Goal: Check status

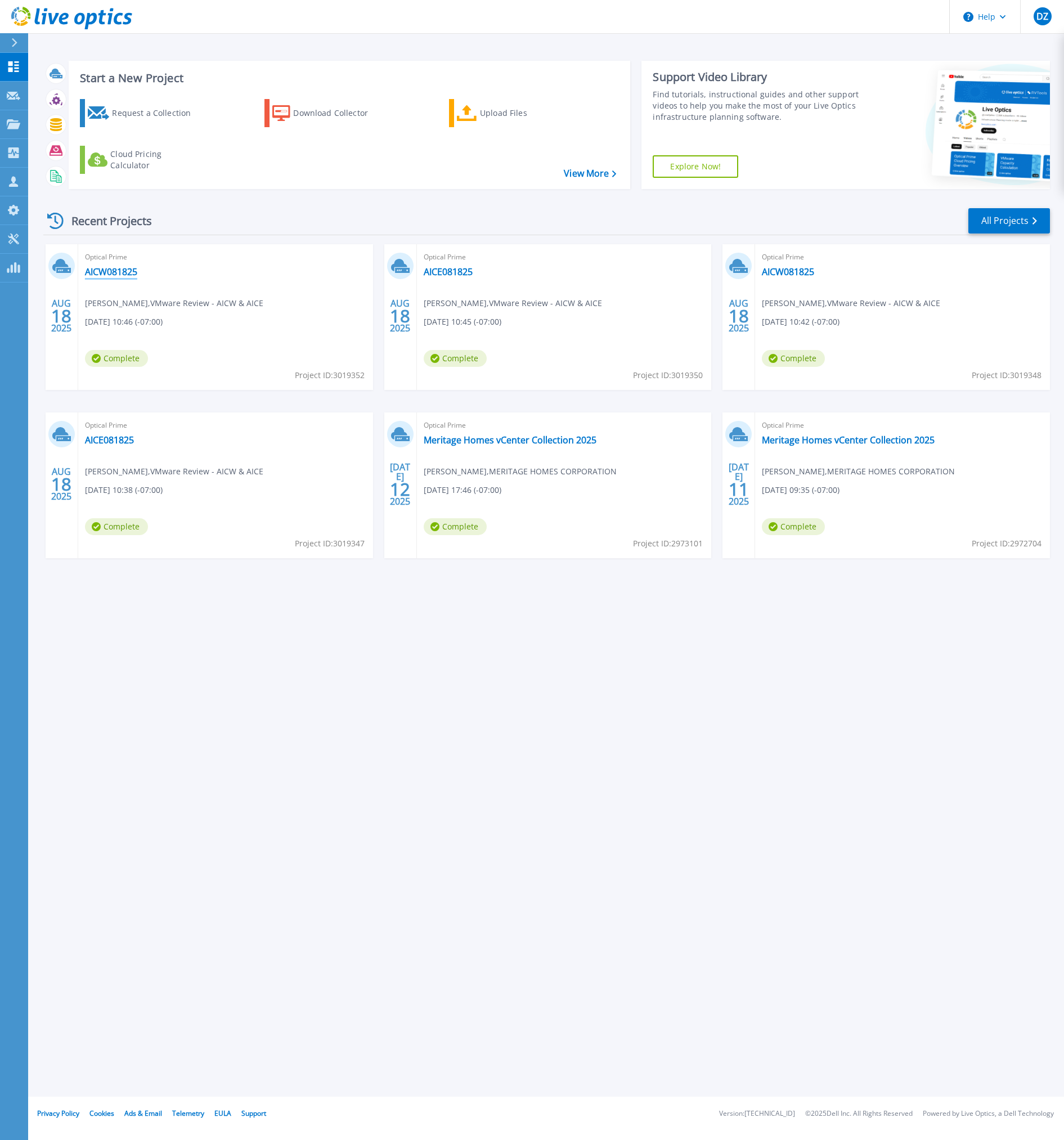
click at [122, 271] on link "AICW081825" at bounding box center [111, 272] width 52 height 11
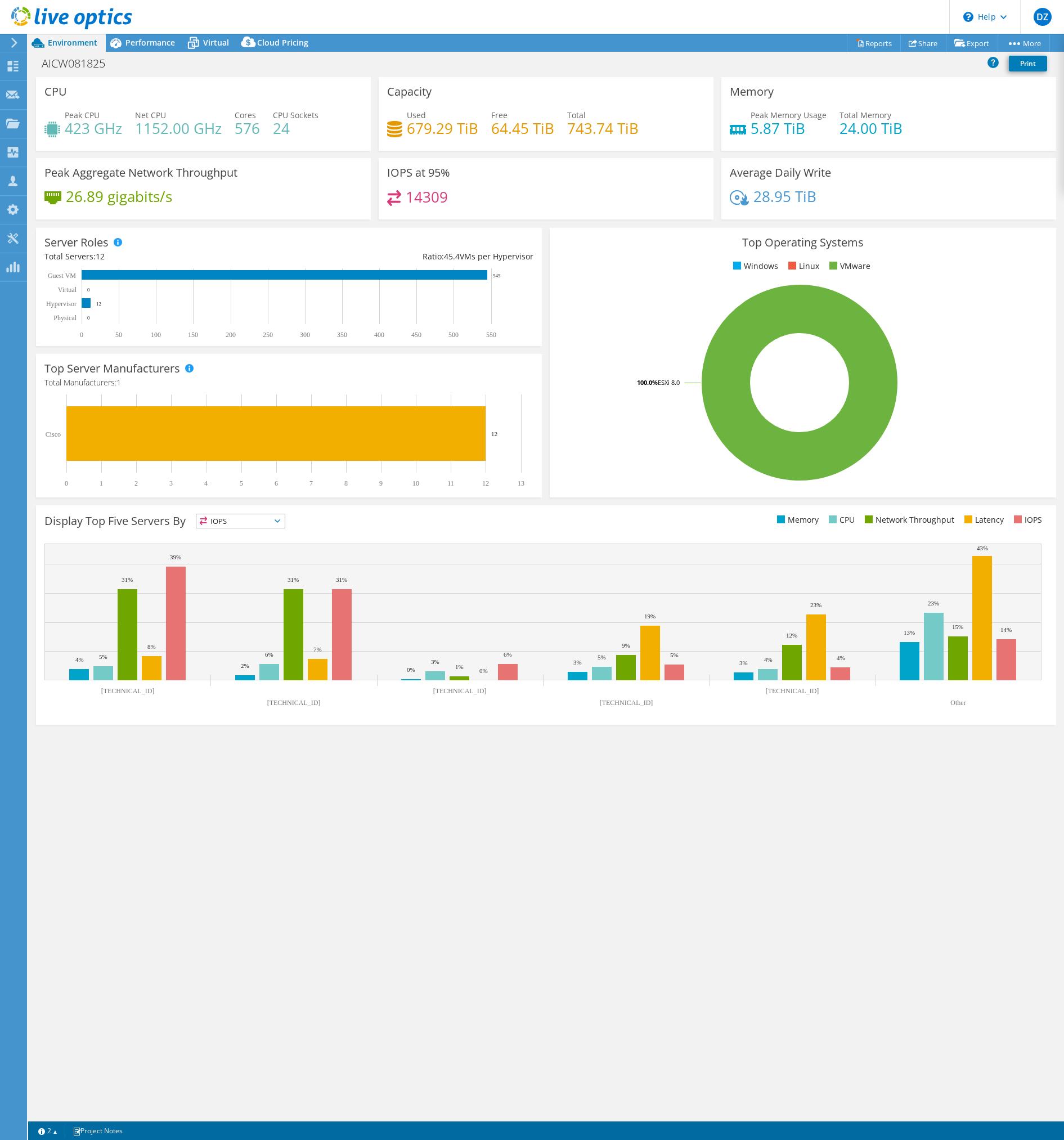
select select "USD"
click at [151, 47] on span "Performance" at bounding box center [150, 42] width 50 height 11
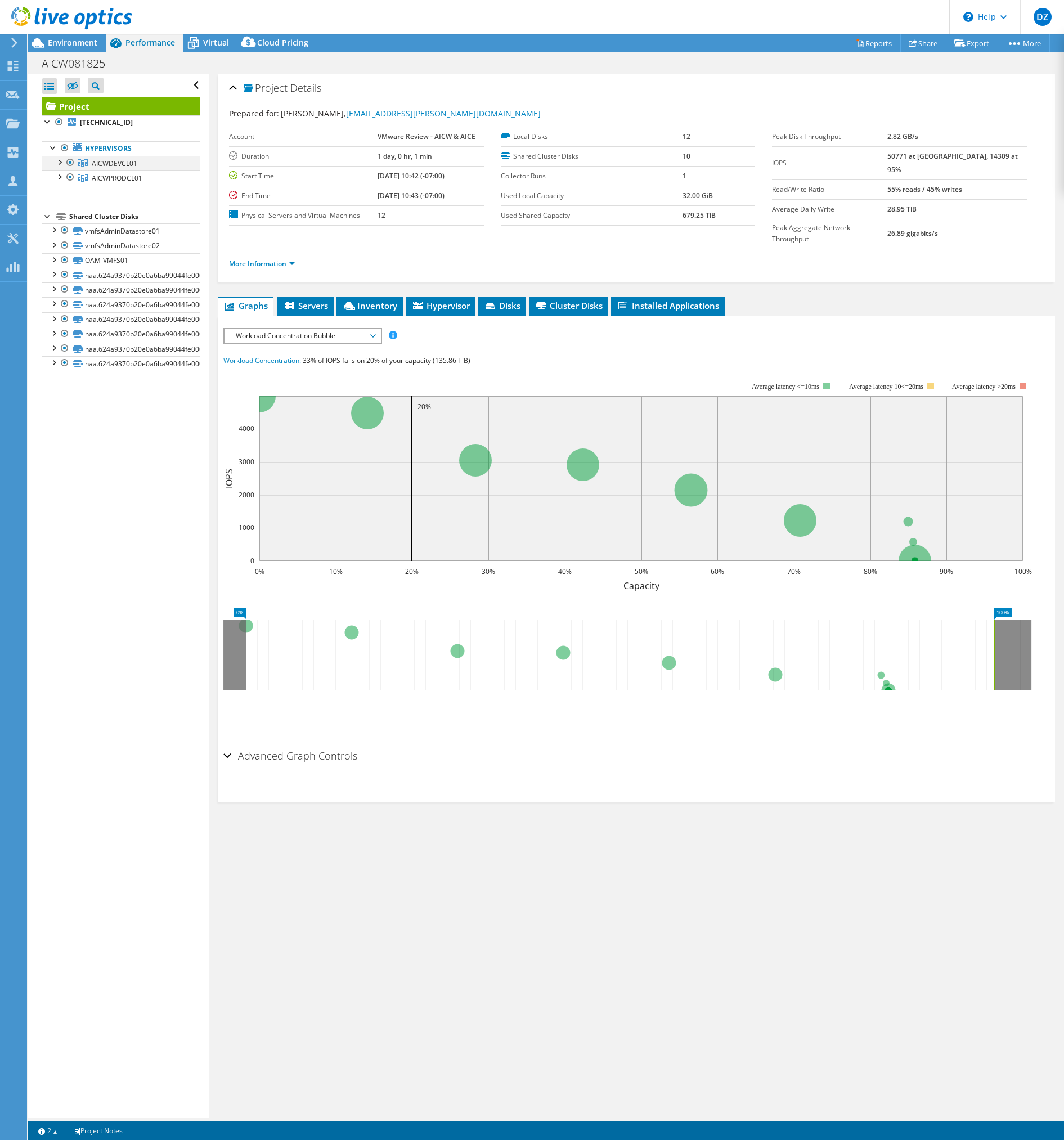
click at [71, 164] on div at bounding box center [70, 162] width 11 height 14
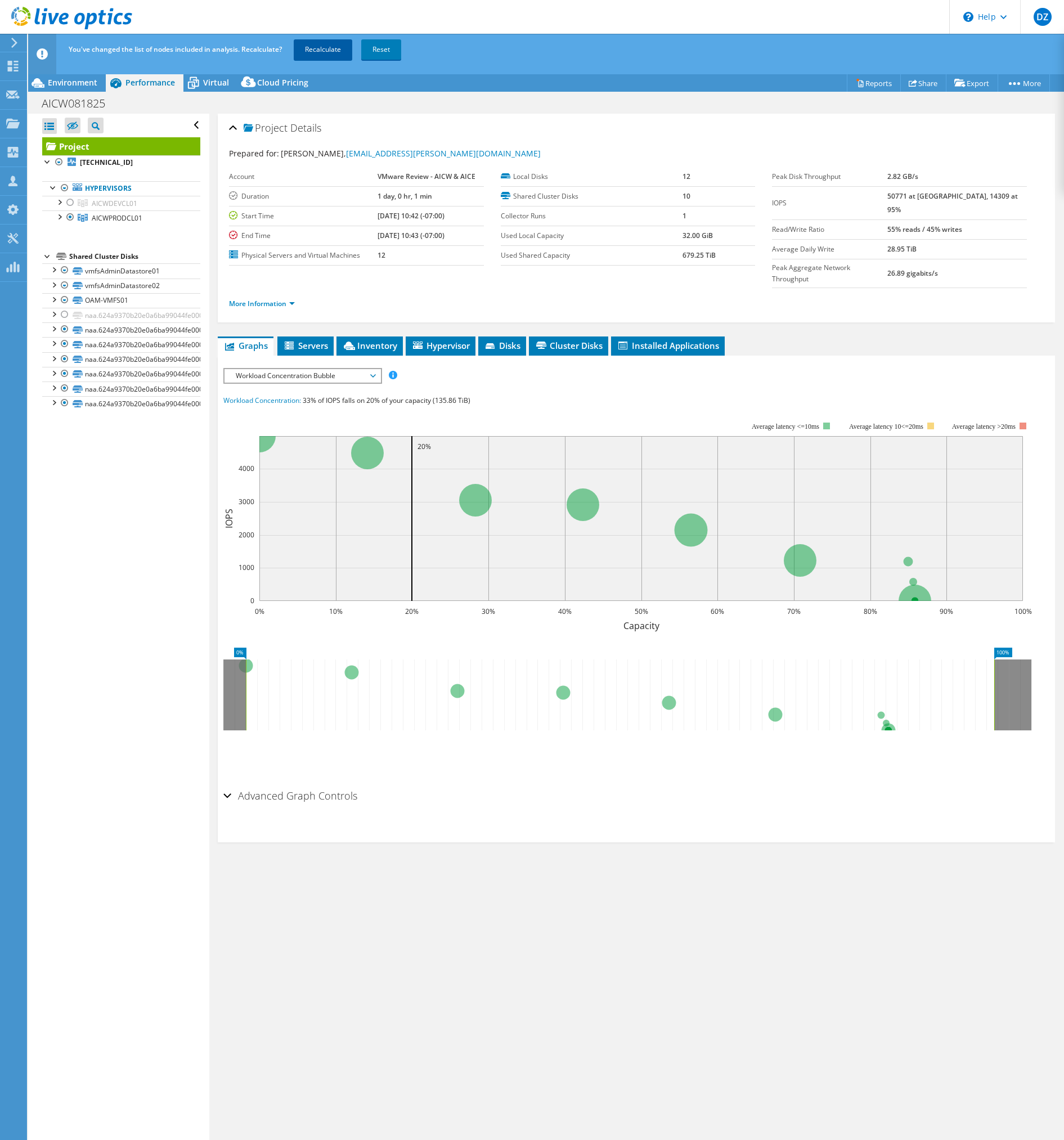
click at [309, 55] on link "Recalculate" at bounding box center [323, 49] width 59 height 20
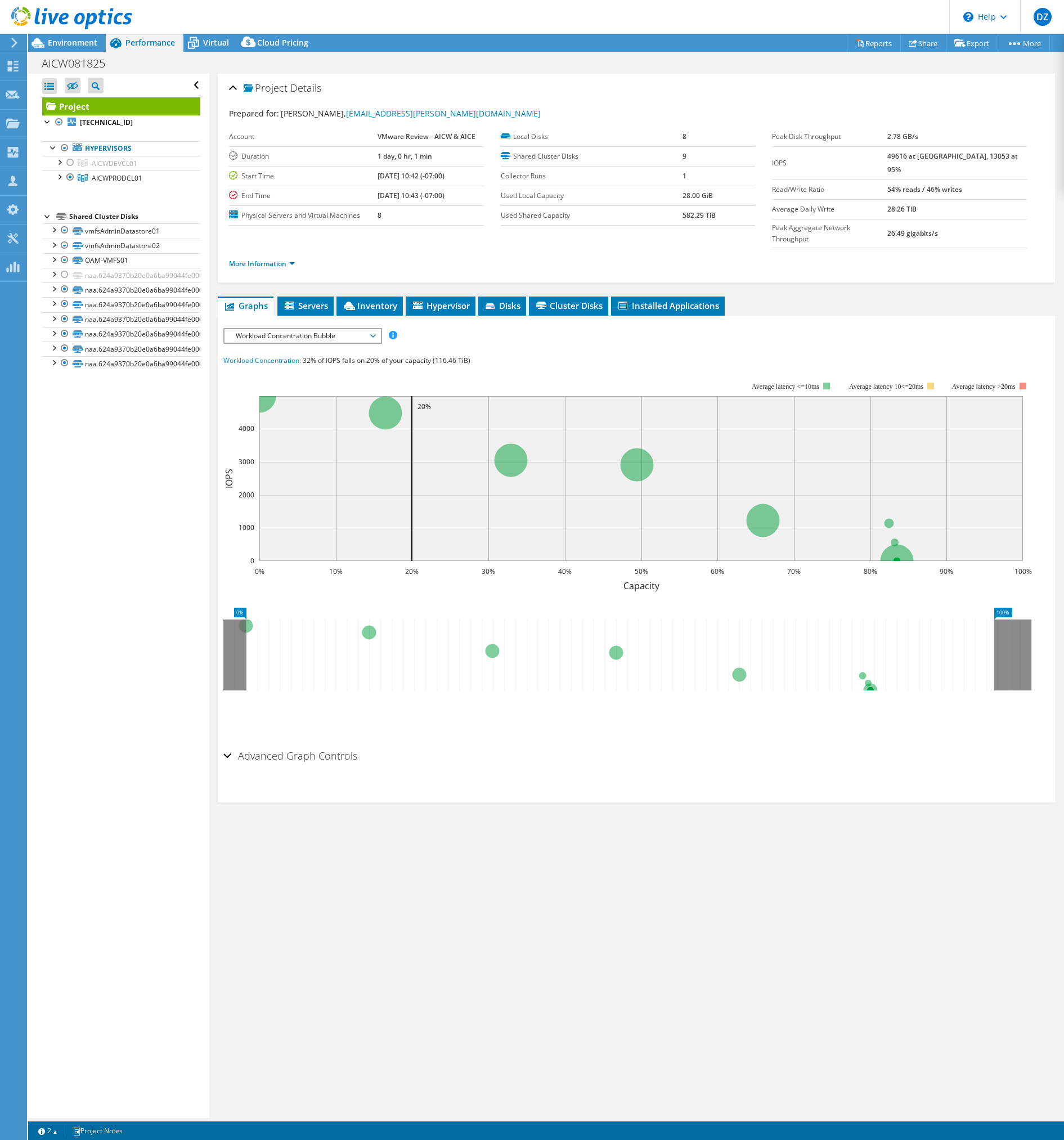
click at [332, 329] on span "Workload Concentration Bubble" at bounding box center [302, 336] width 145 height 14
click at [299, 464] on li "All" at bounding box center [302, 471] width 156 height 14
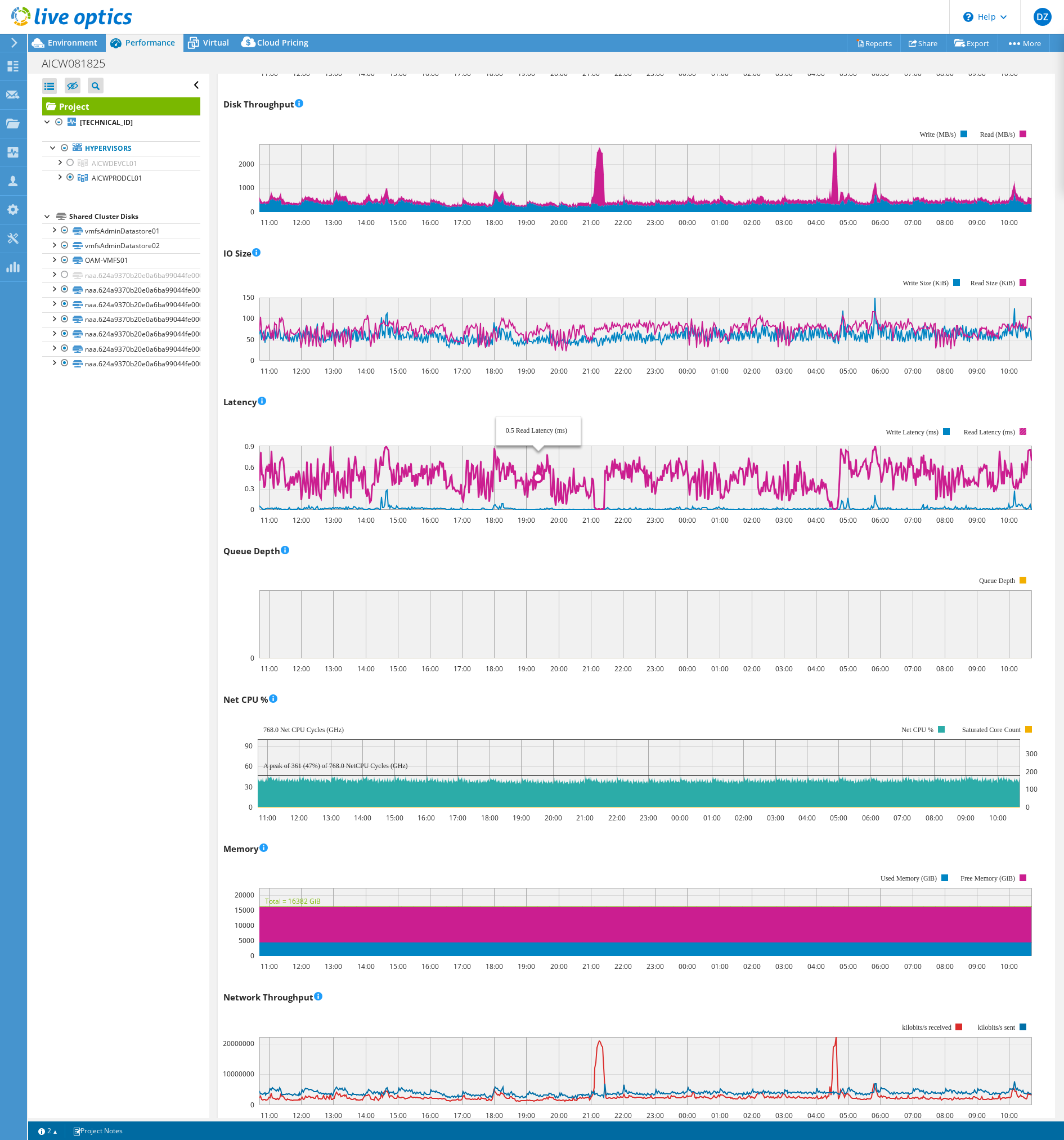
scroll to position [0, 0]
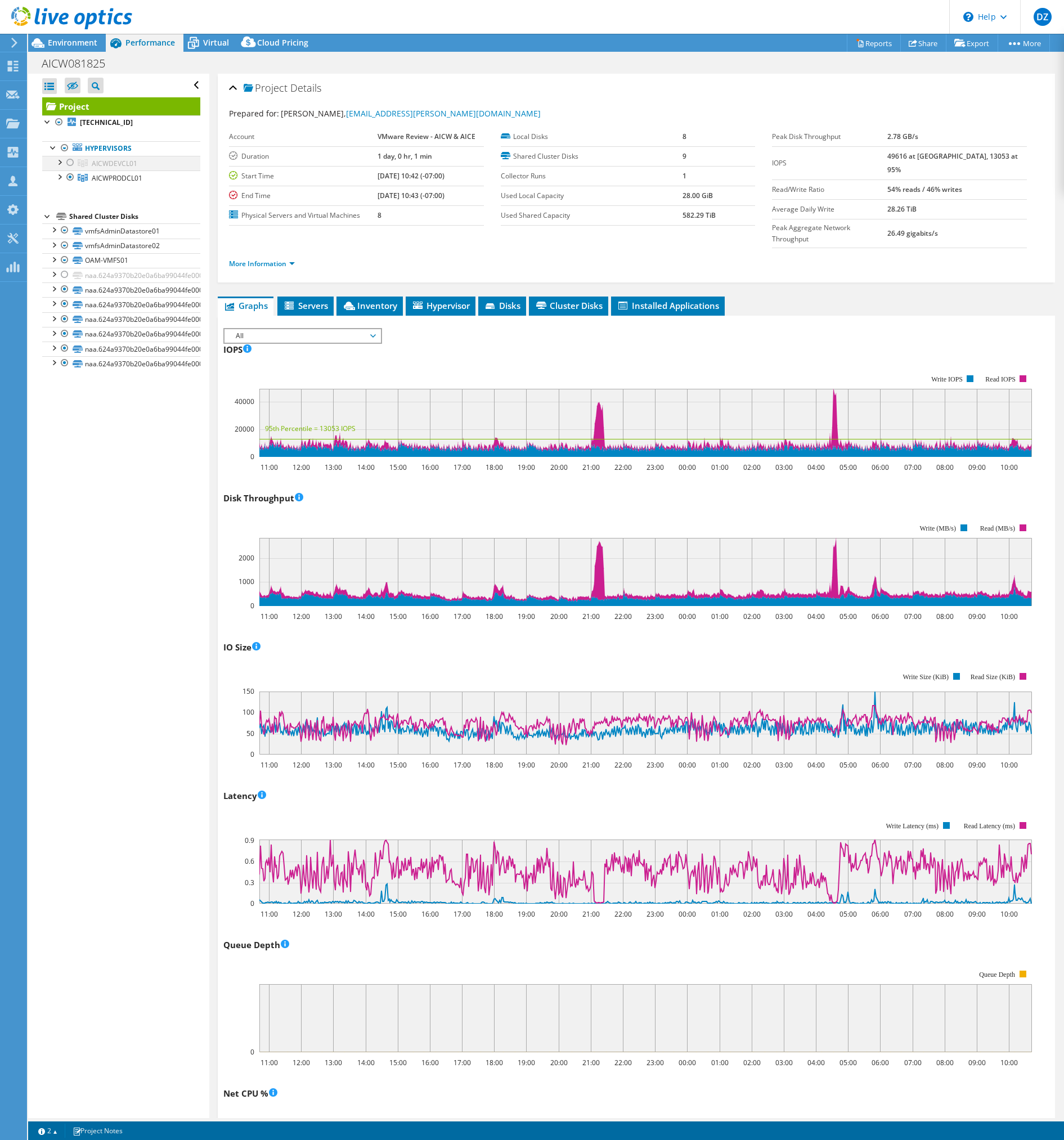
click at [70, 163] on div at bounding box center [70, 162] width 11 height 14
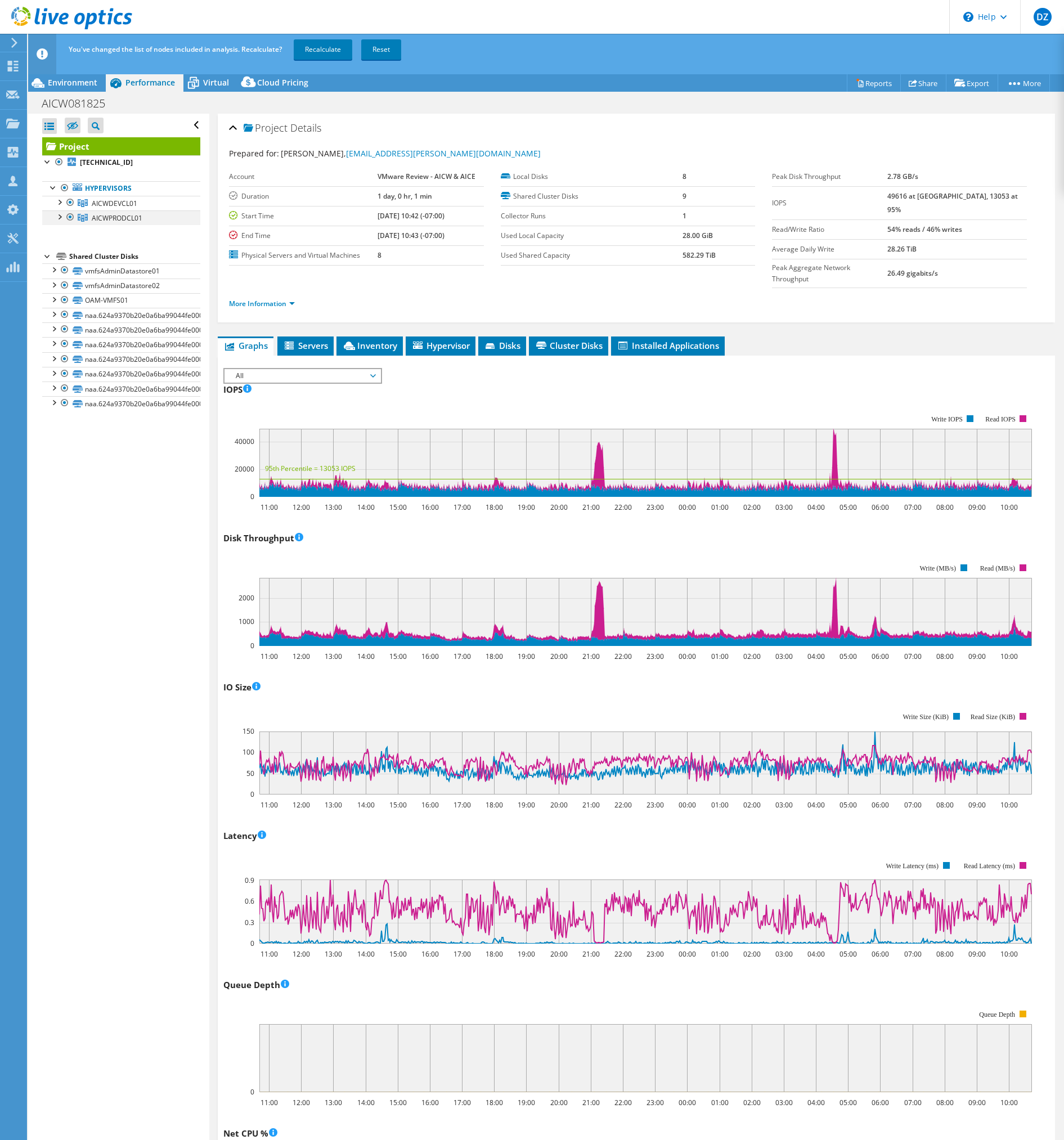
click at [70, 218] on div at bounding box center [70, 217] width 11 height 14
click at [322, 52] on link "Recalculate" at bounding box center [323, 49] width 59 height 20
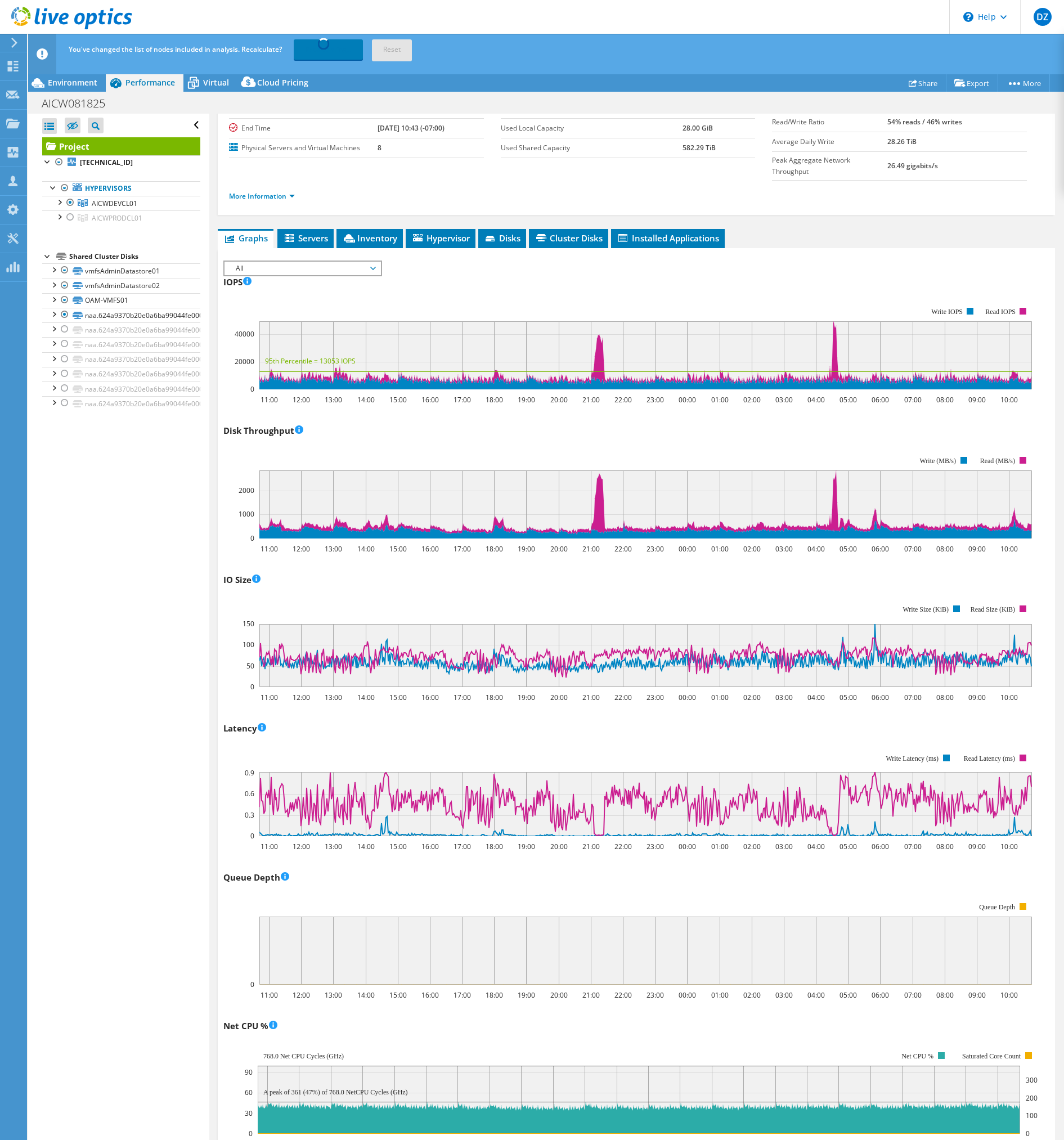
scroll to position [282, 0]
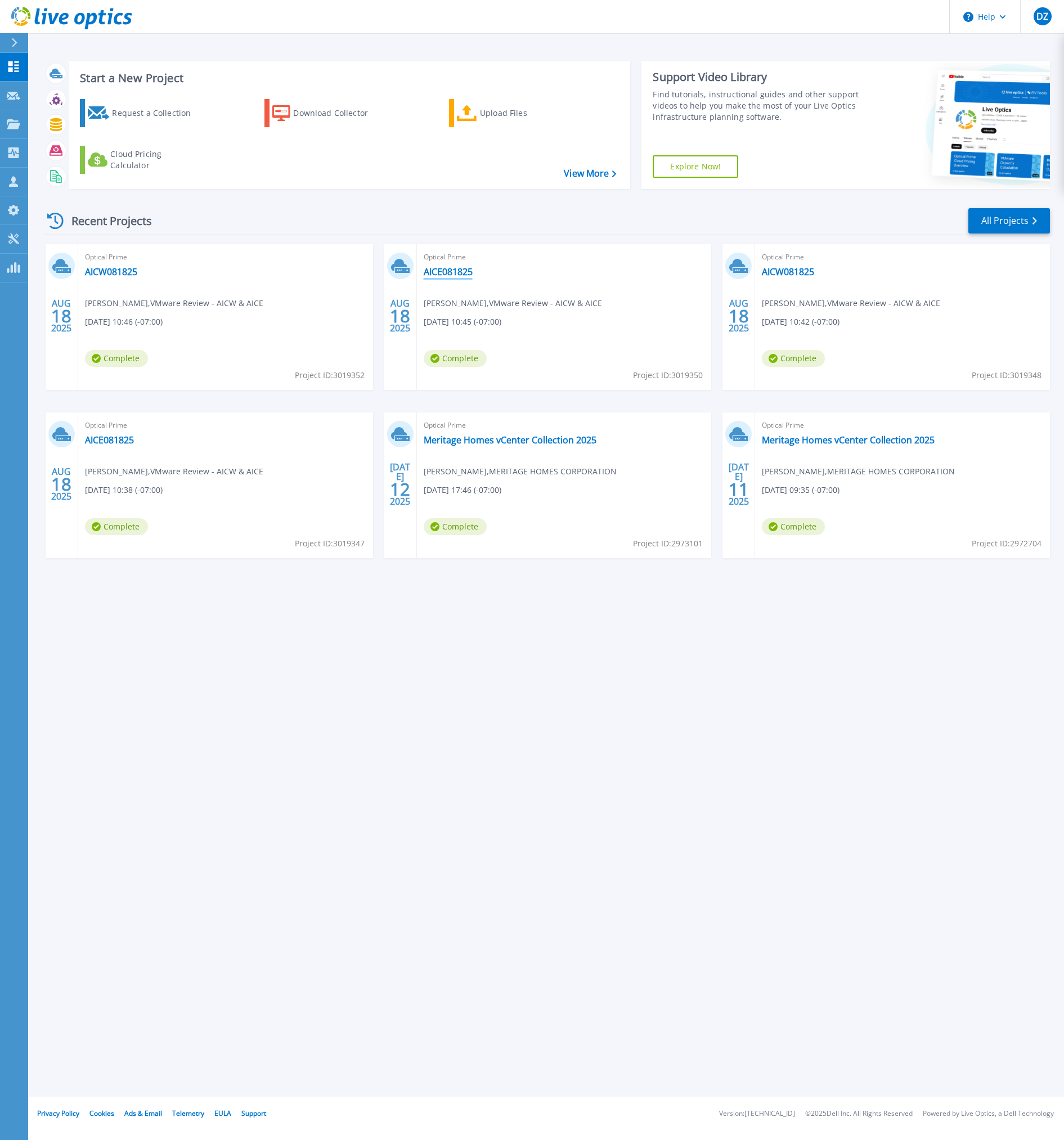
click at [454, 273] on link "AICE081825" at bounding box center [449, 272] width 49 height 11
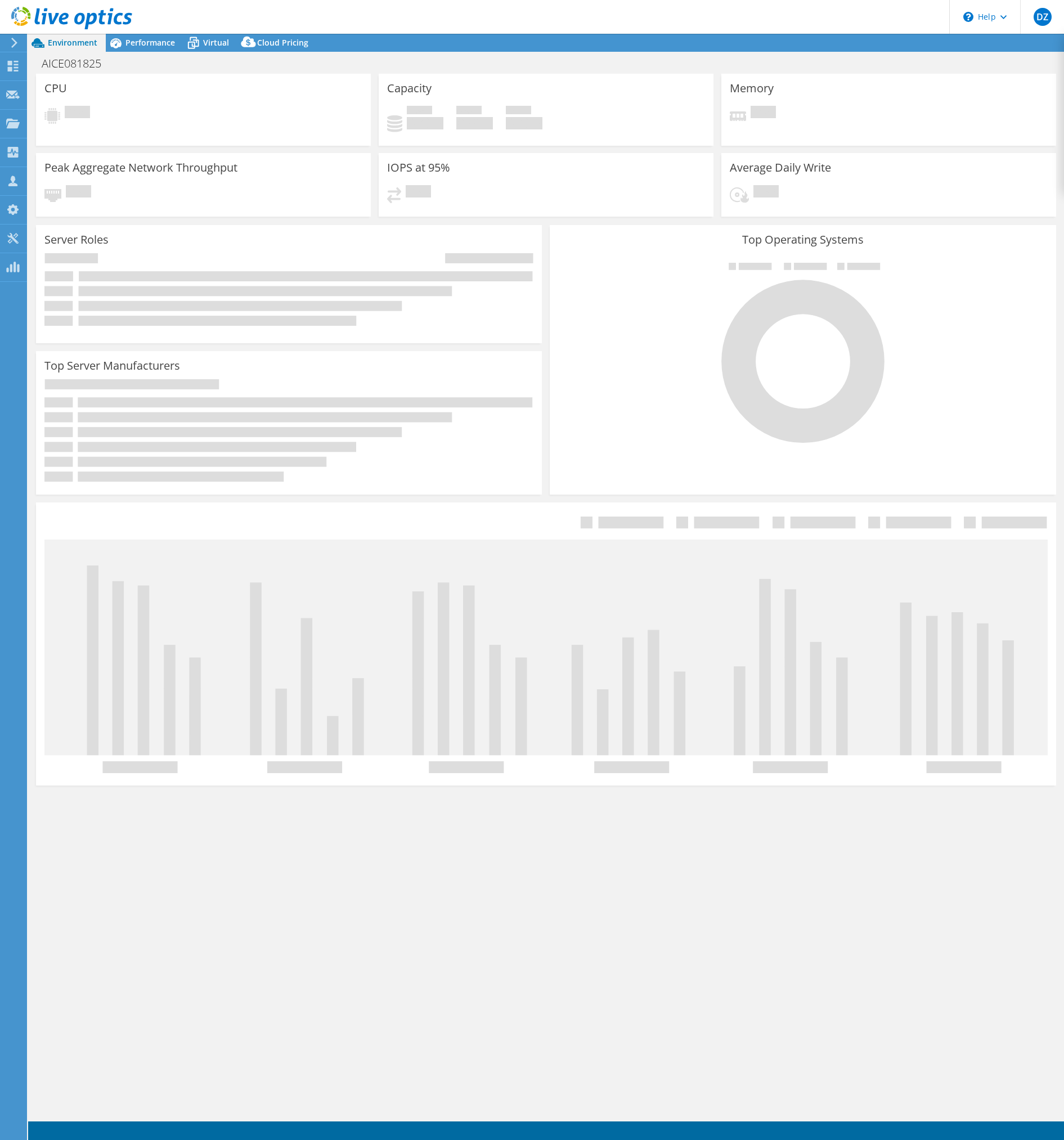
select select "USD"
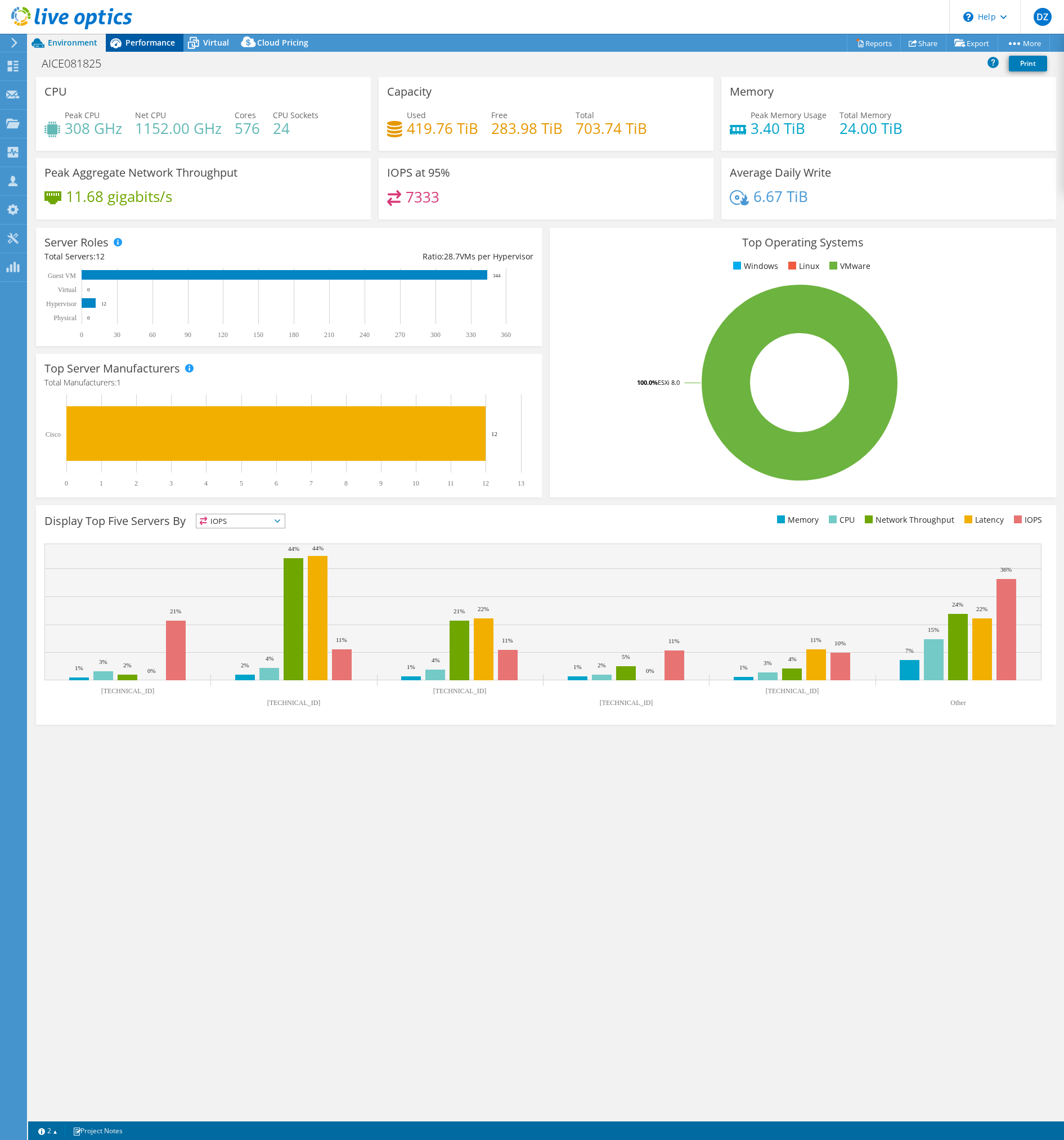
click at [140, 47] on span "Performance" at bounding box center [150, 42] width 50 height 11
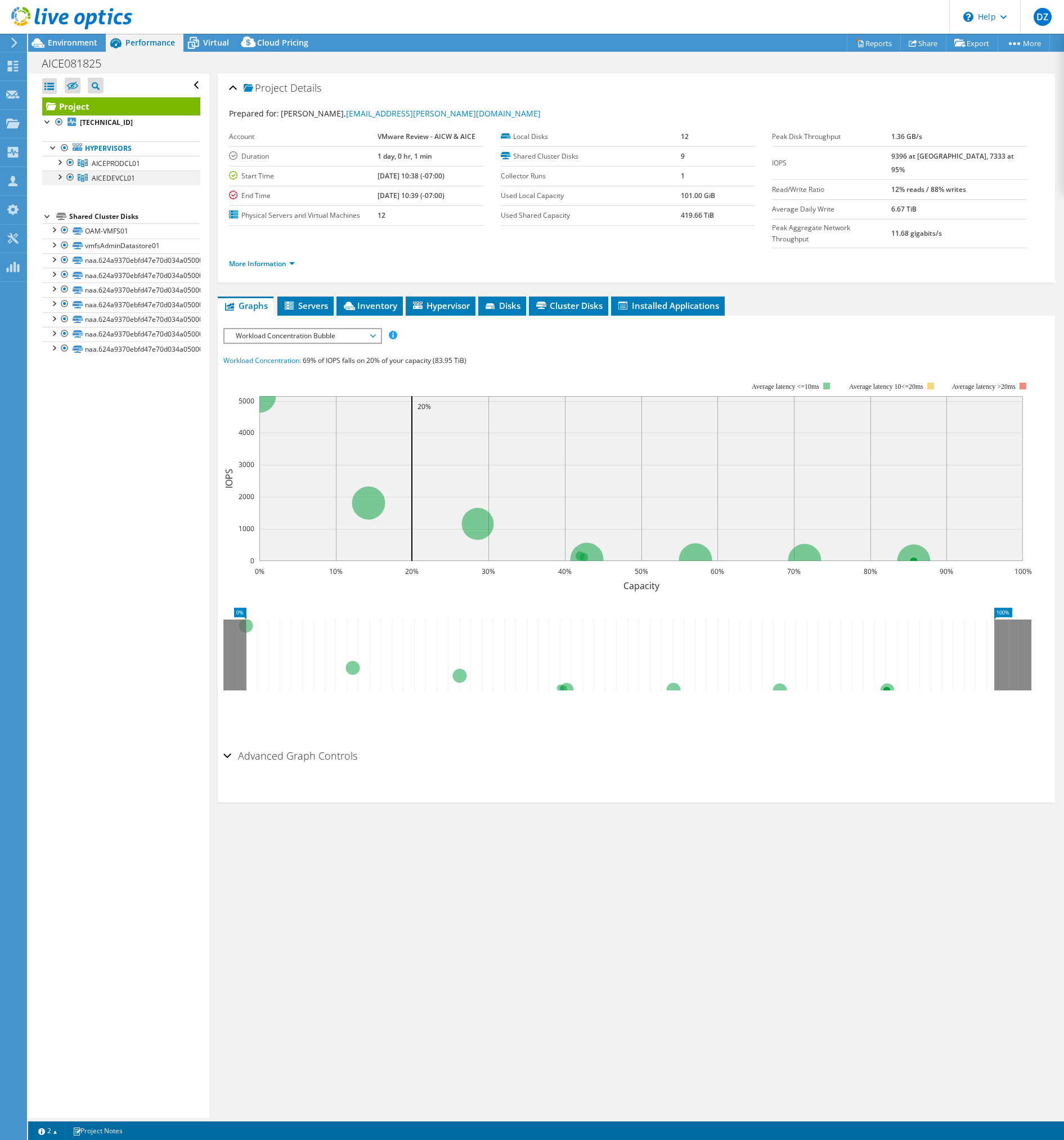
click at [71, 176] on div at bounding box center [70, 177] width 11 height 14
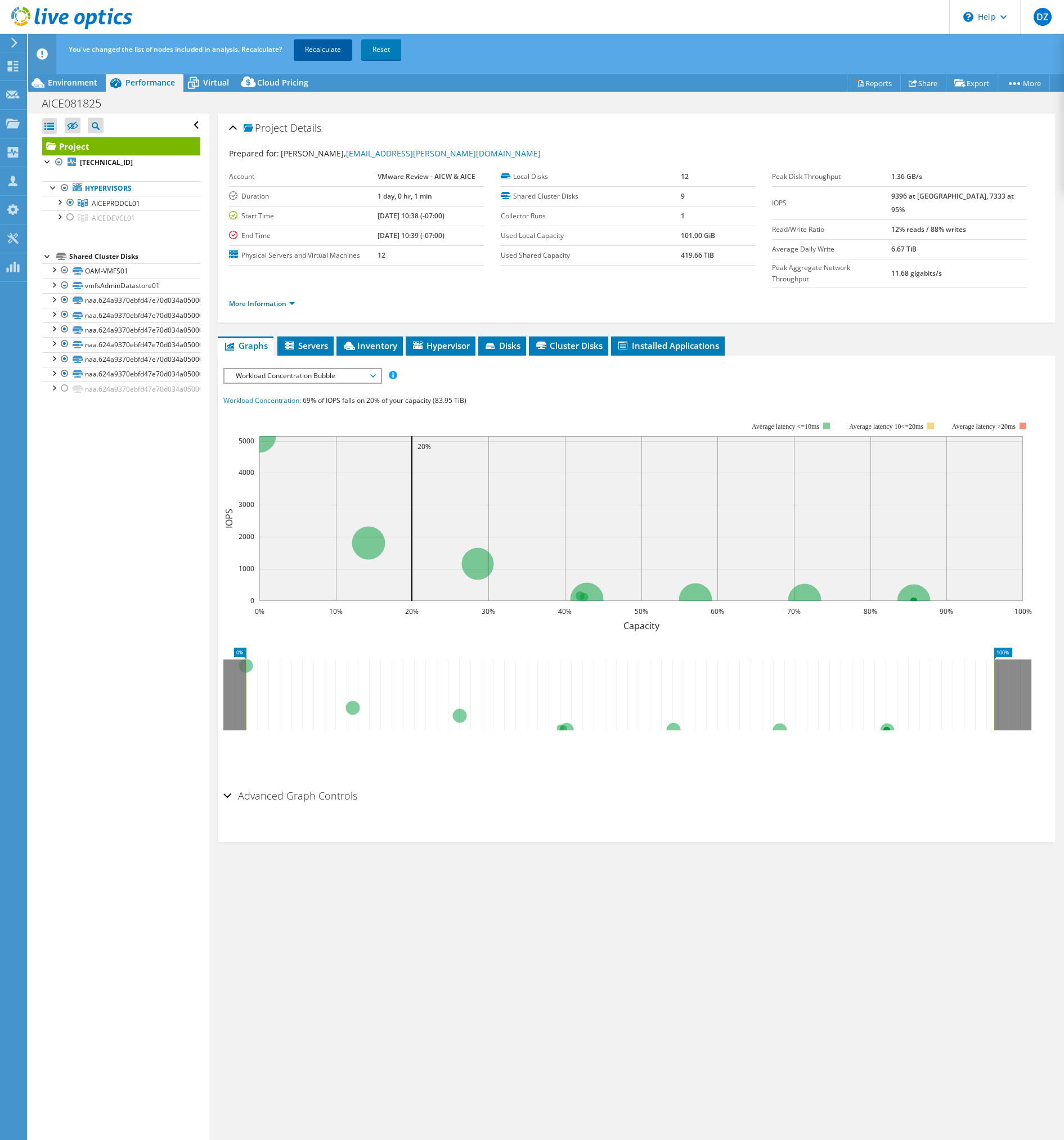
click at [317, 52] on link "Recalculate" at bounding box center [323, 49] width 59 height 20
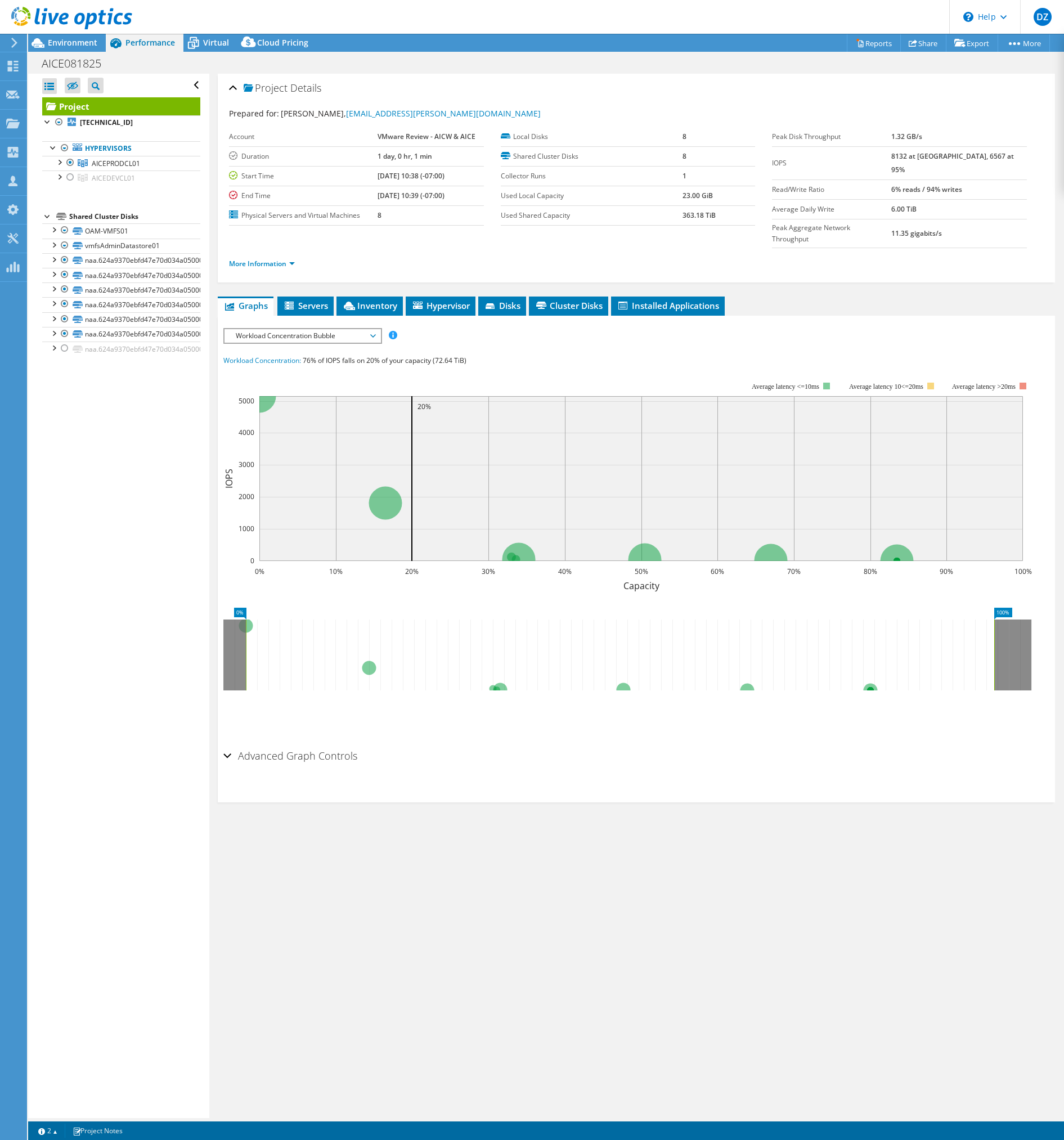
click at [350, 329] on span "Workload Concentration Bubble" at bounding box center [302, 336] width 145 height 14
click at [340, 464] on li "All" at bounding box center [302, 471] width 156 height 14
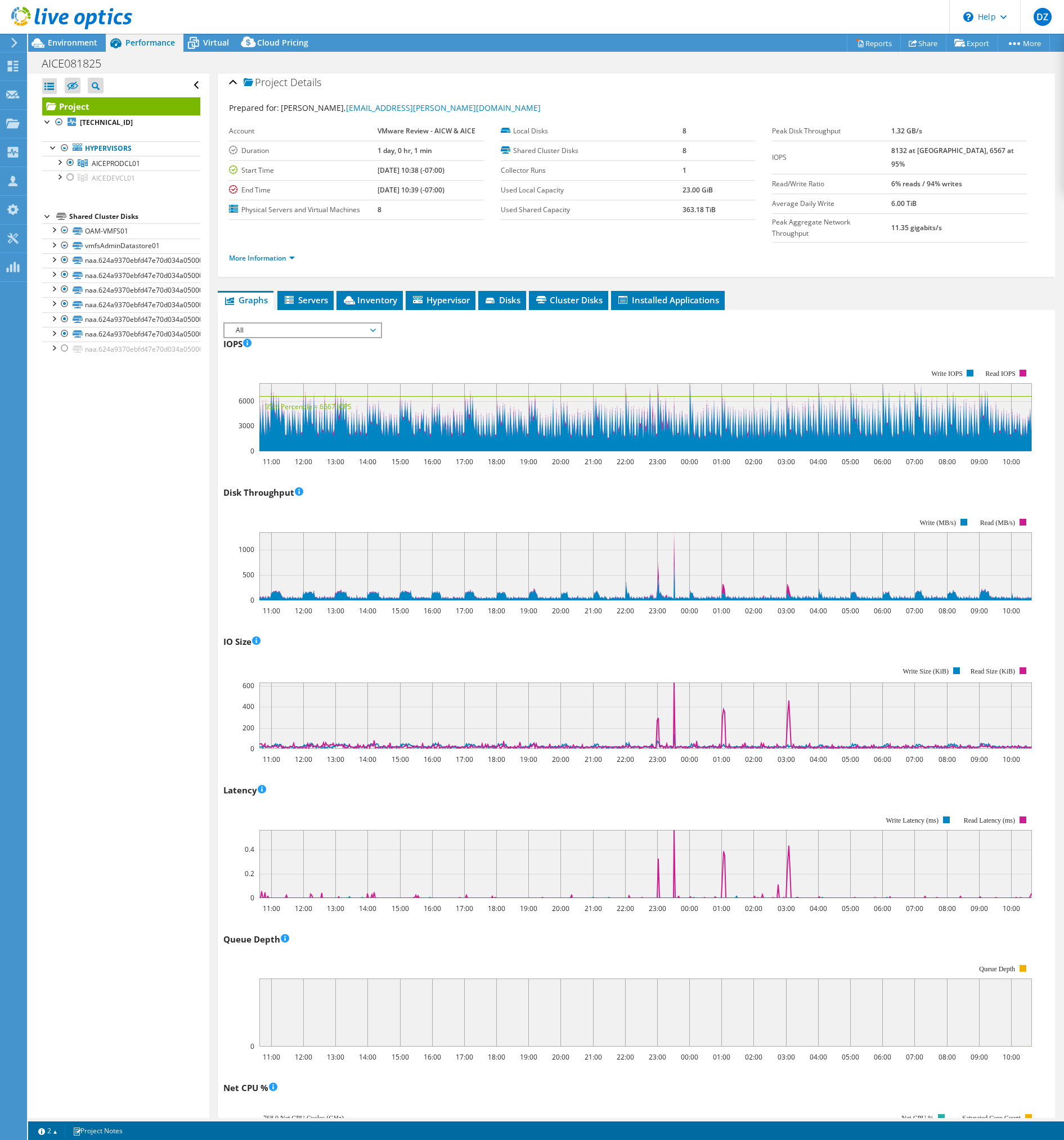
scroll to position [0, 0]
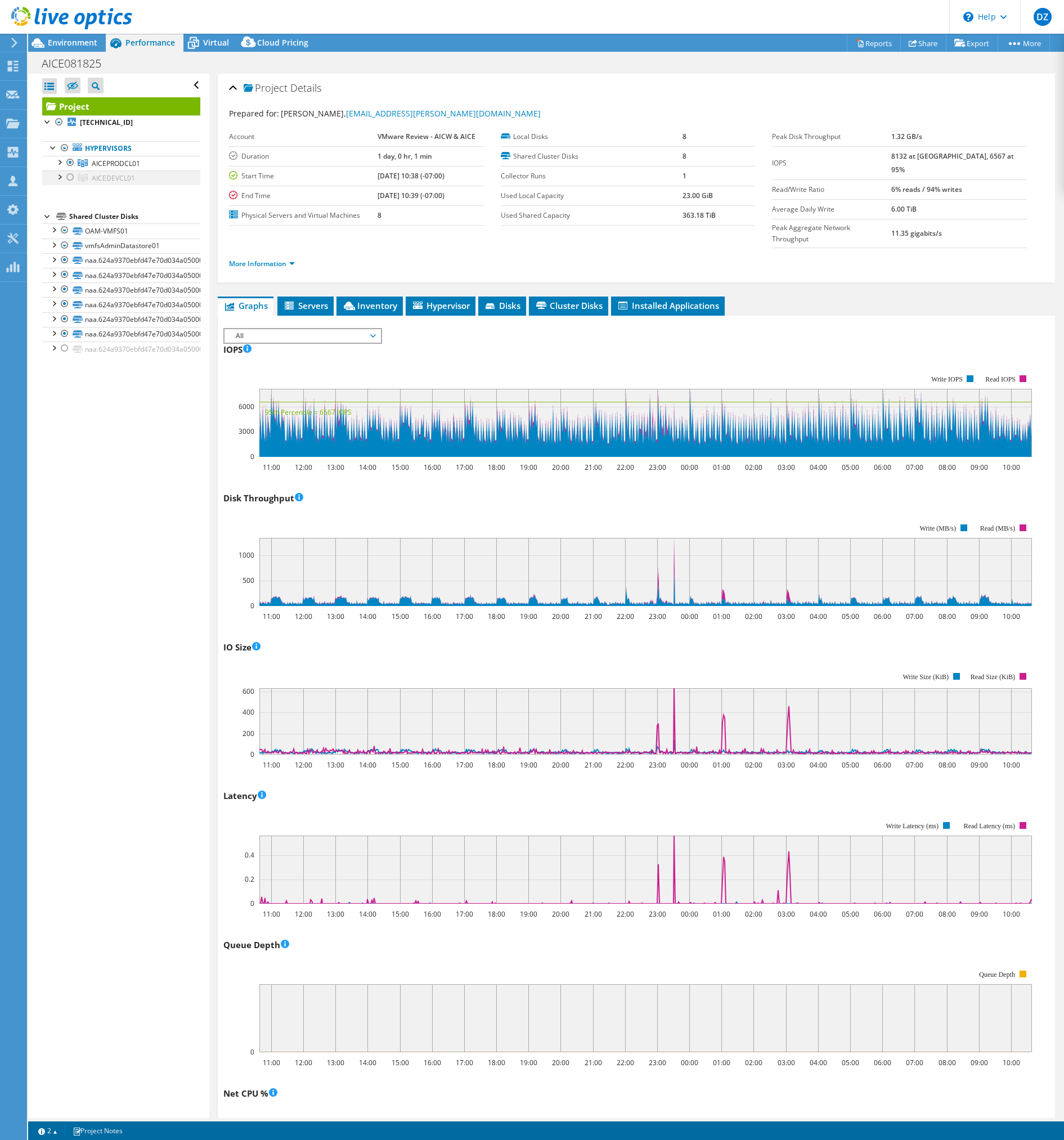
click at [71, 179] on div at bounding box center [70, 177] width 11 height 14
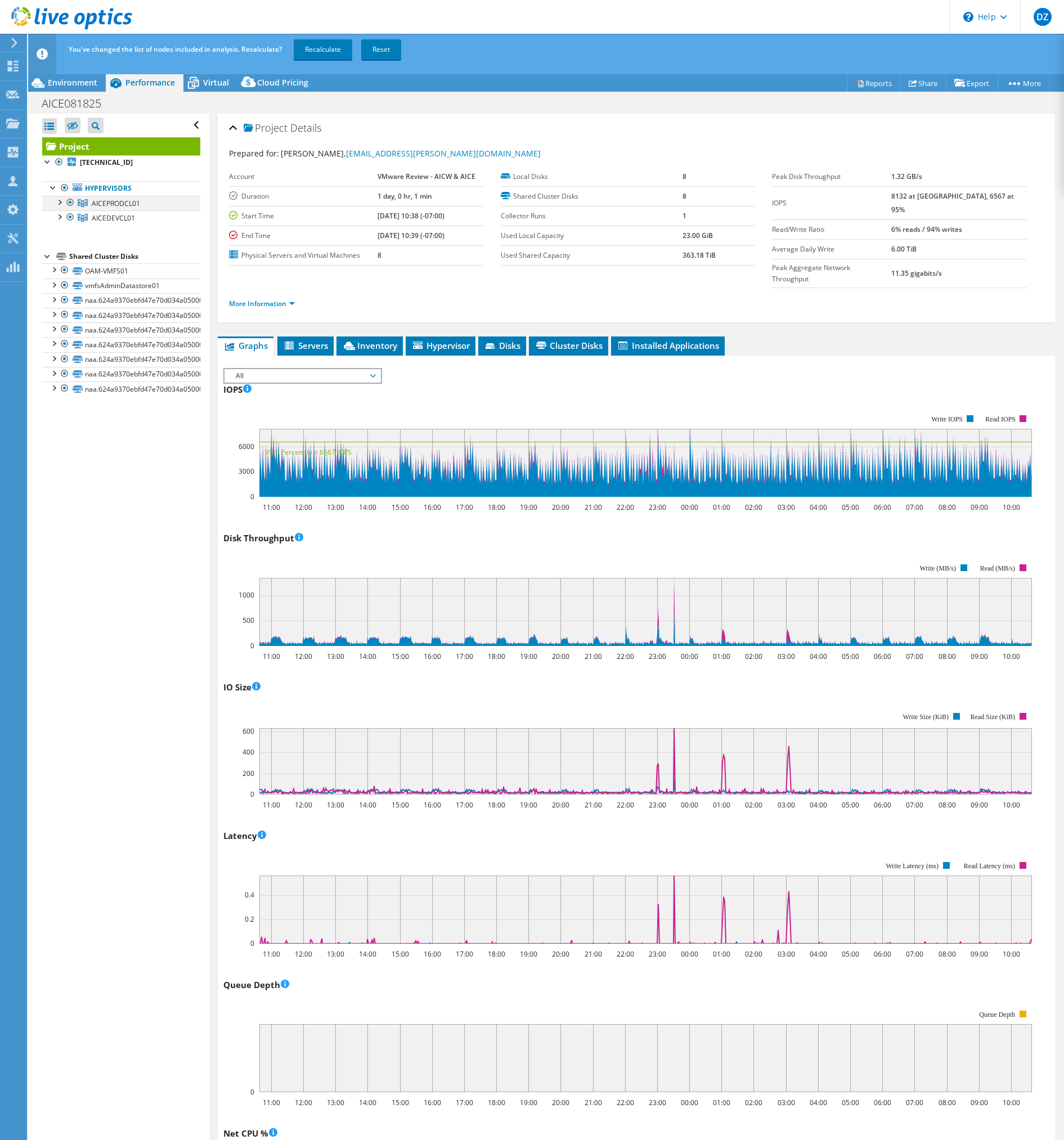
click at [71, 201] on div at bounding box center [70, 202] width 11 height 14
click at [328, 47] on link "Recalculate" at bounding box center [323, 49] width 59 height 20
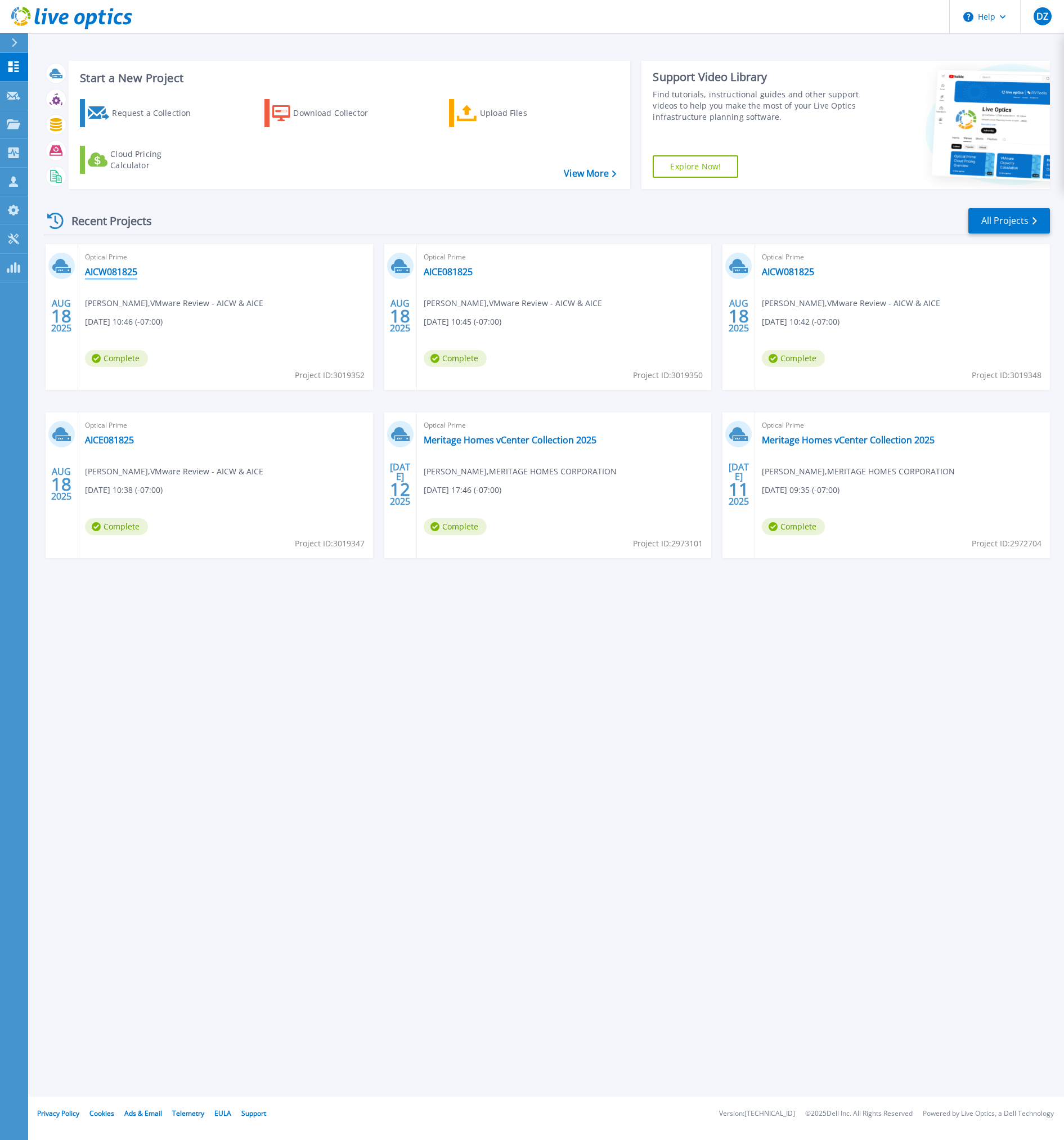
click at [107, 275] on link "AICW081825" at bounding box center [111, 272] width 52 height 11
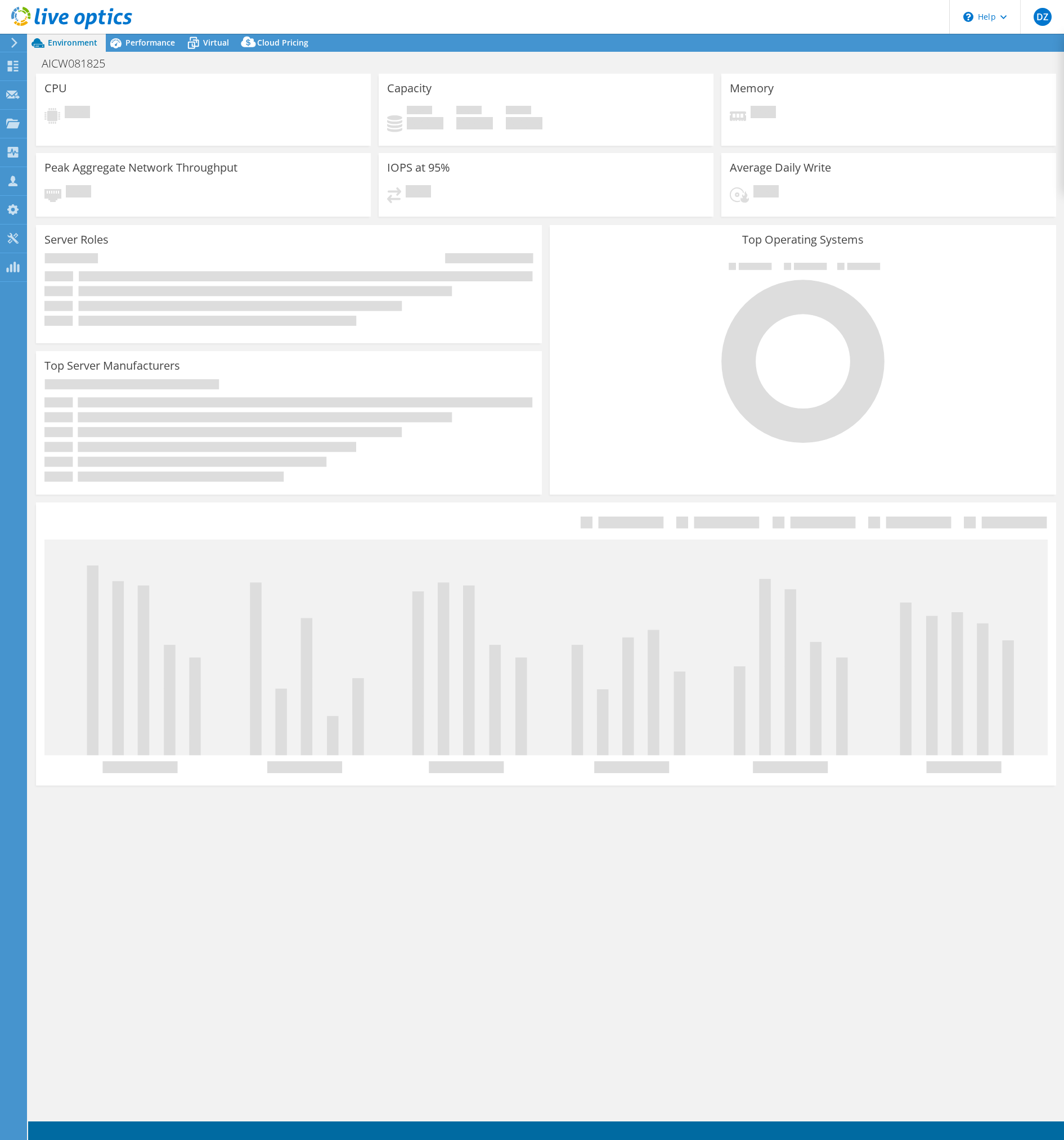
select select "USD"
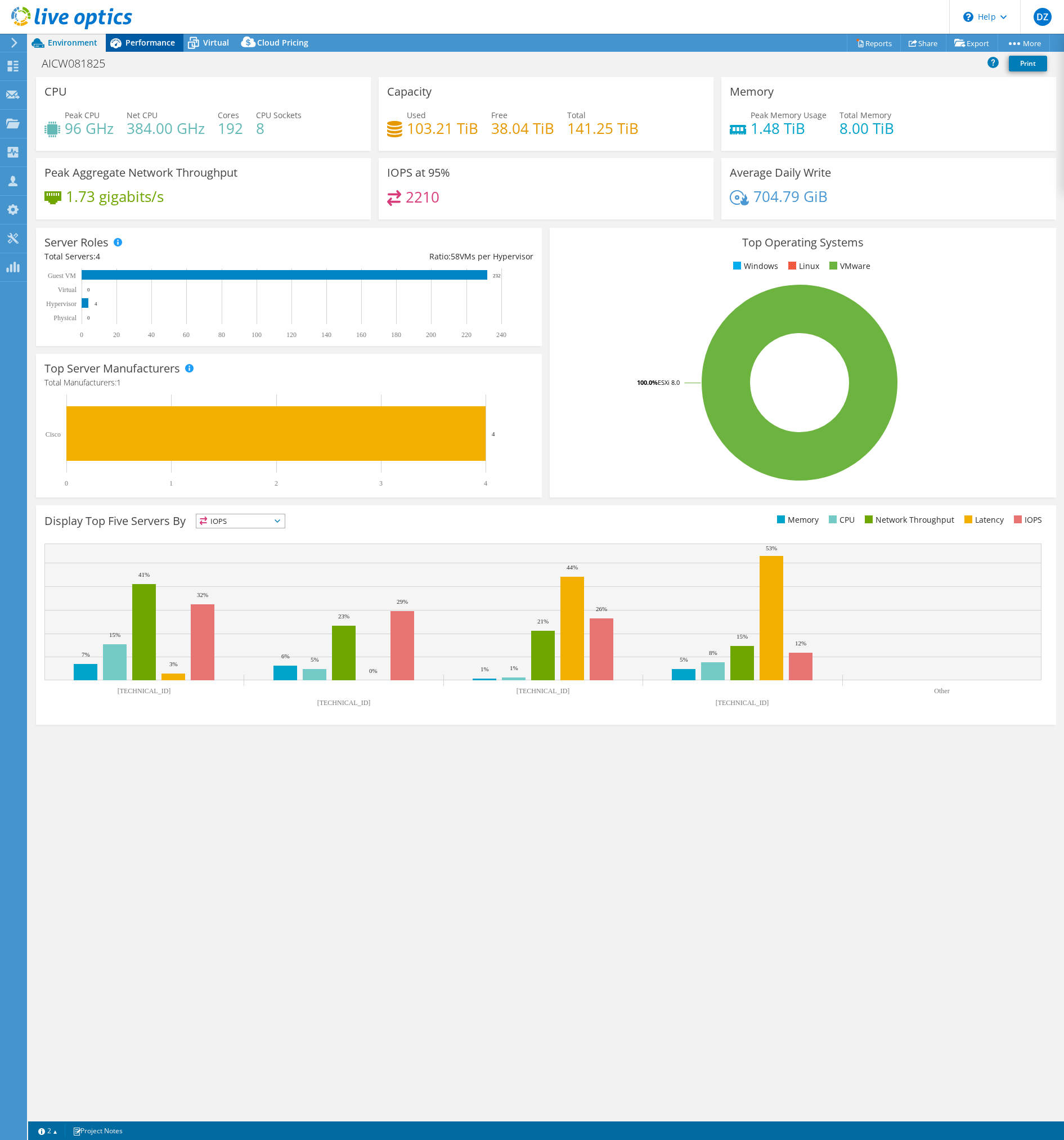
click at [158, 47] on div "Performance" at bounding box center [144, 43] width 78 height 18
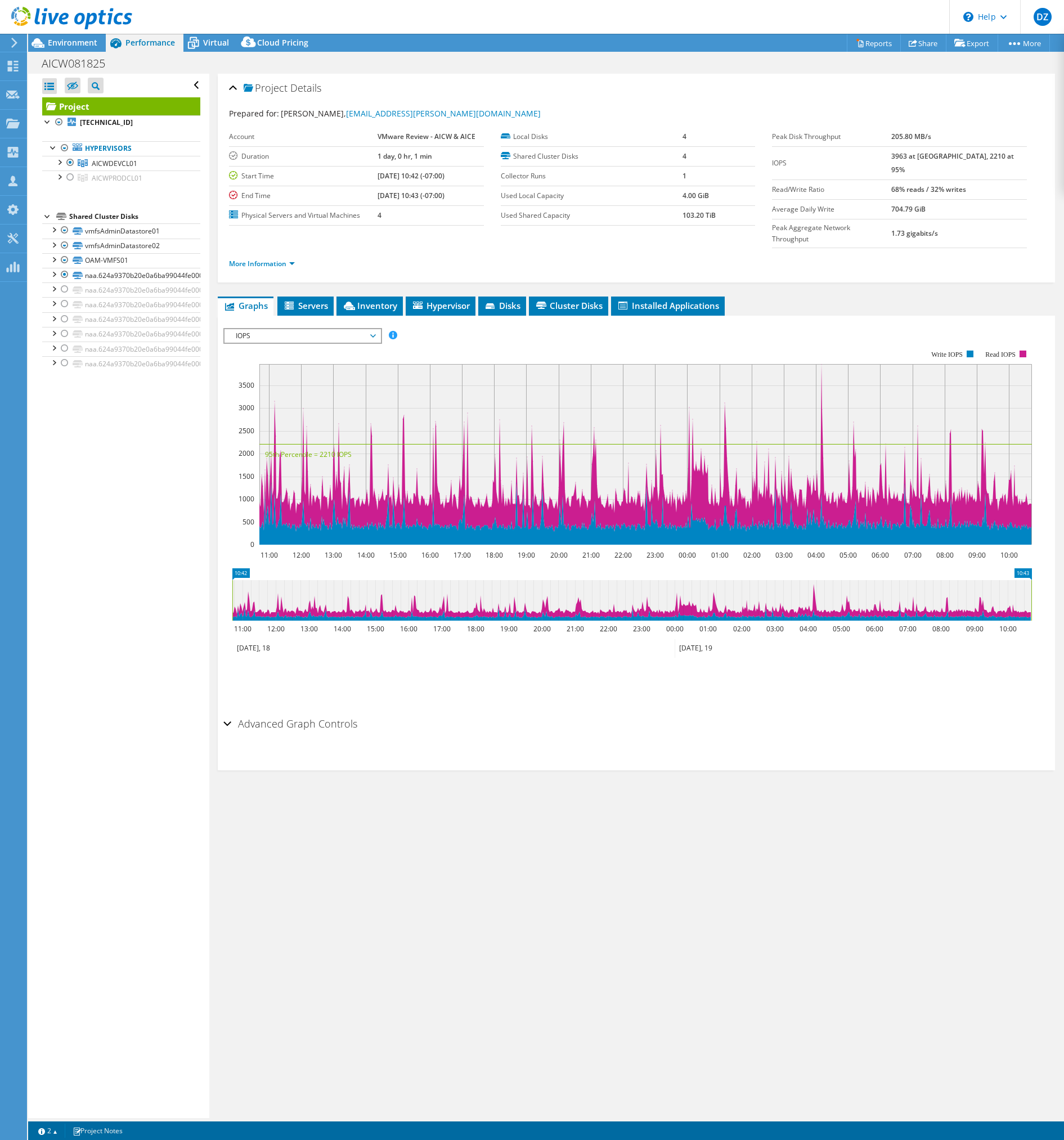
click at [356, 329] on span "IOPS" at bounding box center [302, 336] width 145 height 14
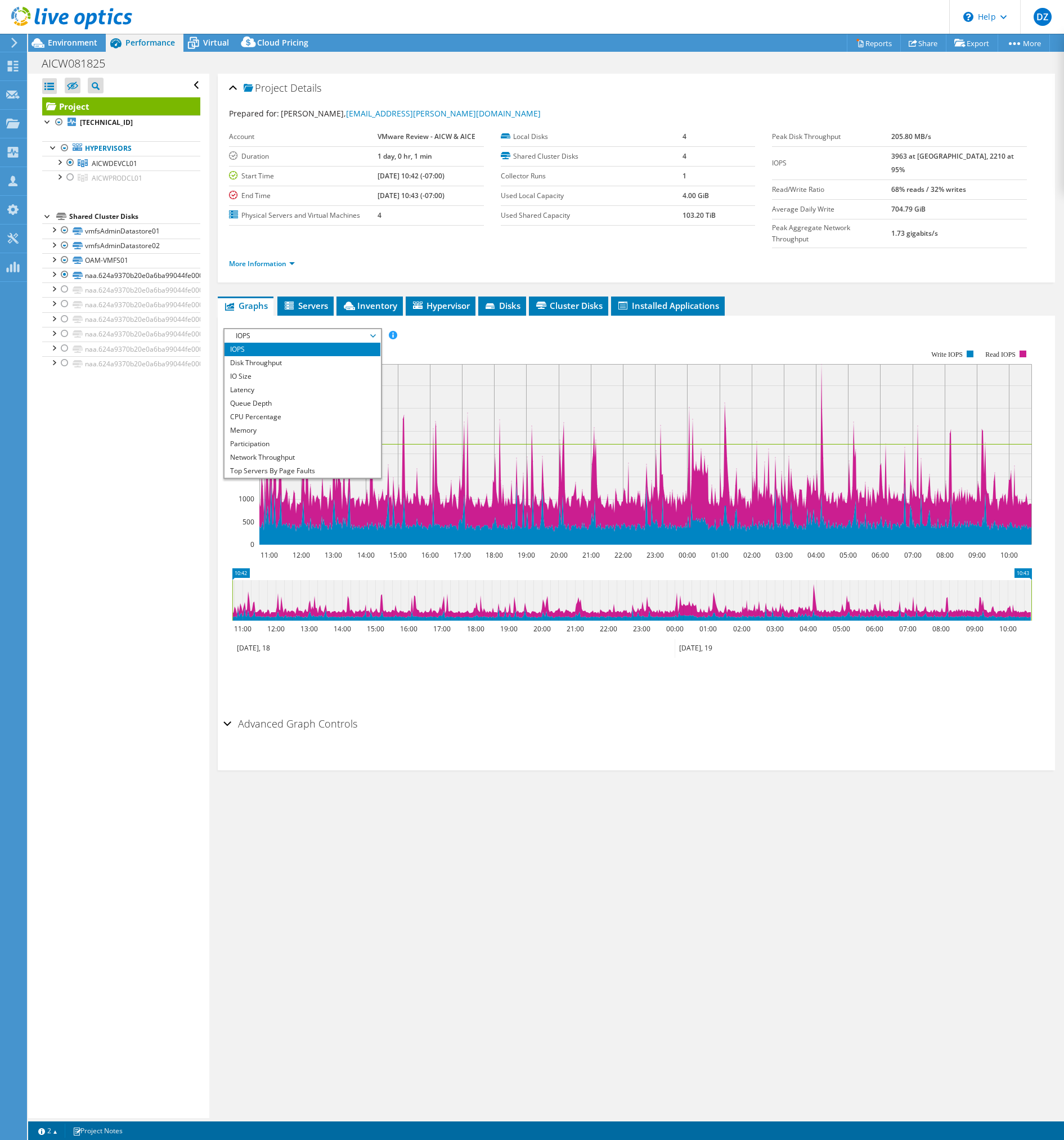
scroll to position [41, 0]
click at [341, 464] on li "All" at bounding box center [302, 471] width 156 height 14
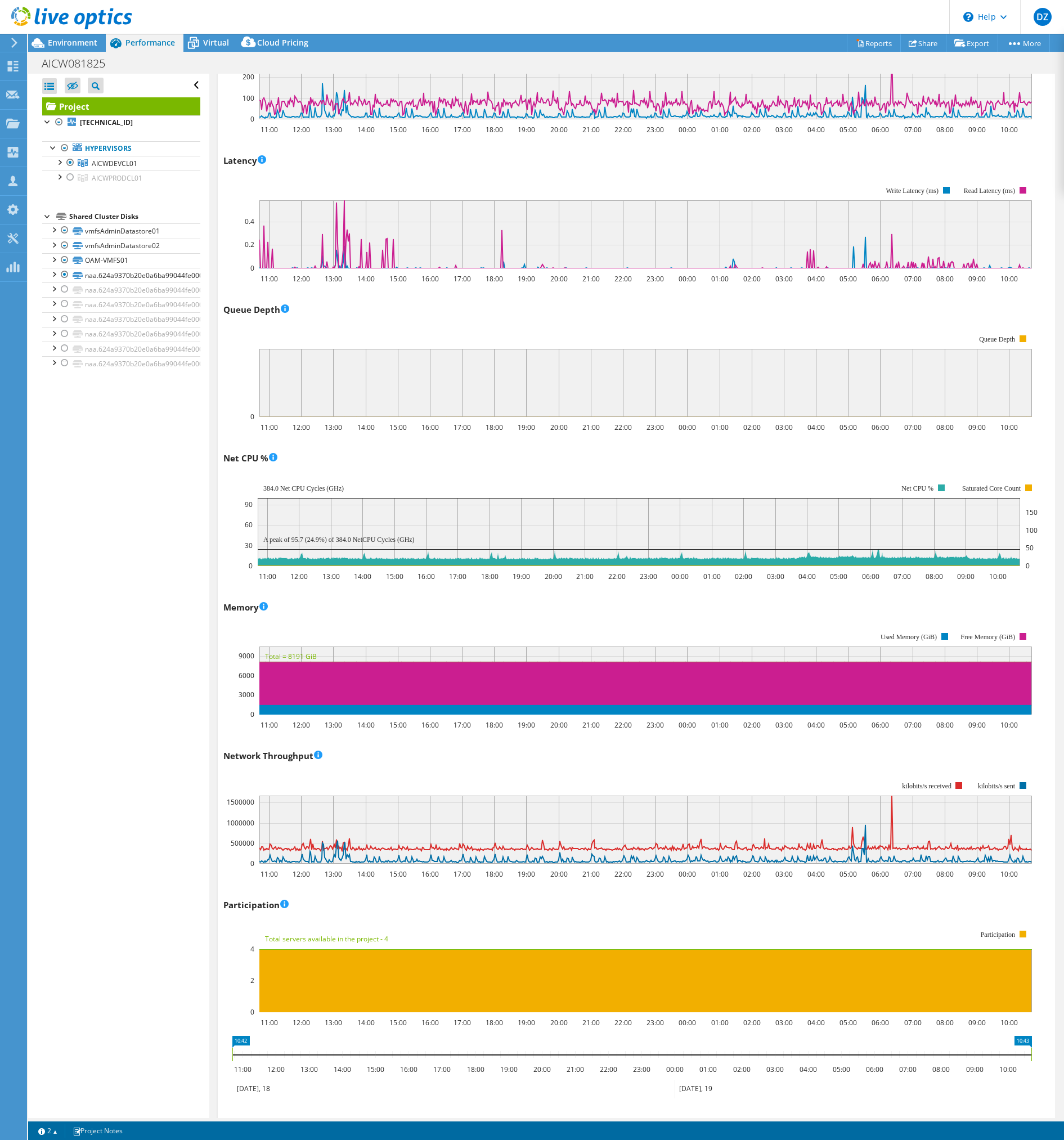
scroll to position [675, 0]
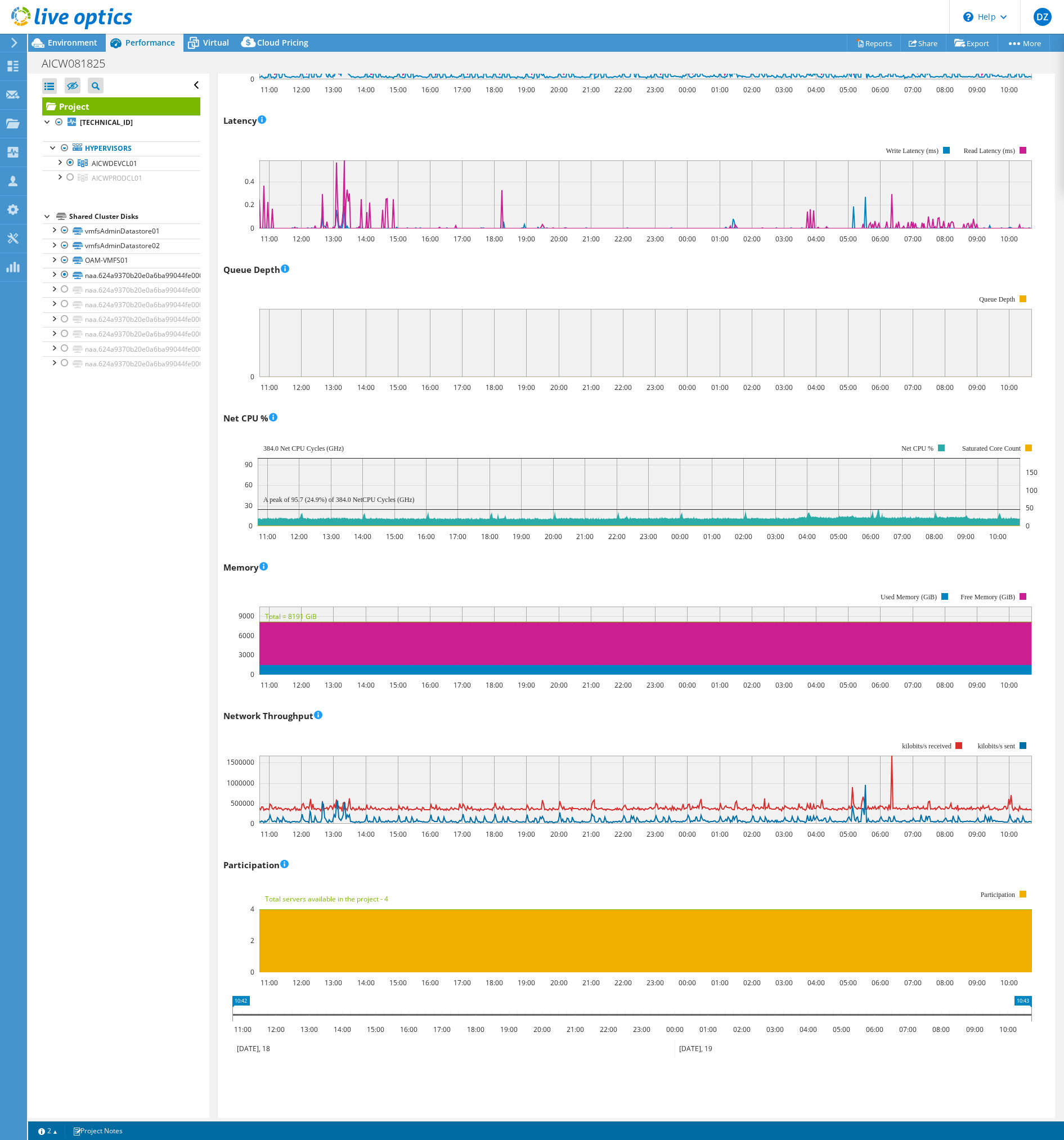
click at [172, 537] on div "Open All Close All Hide Excluded Nodes Project Tree Filter" at bounding box center [118, 596] width 181 height 1044
click at [71, 178] on div at bounding box center [70, 177] width 11 height 14
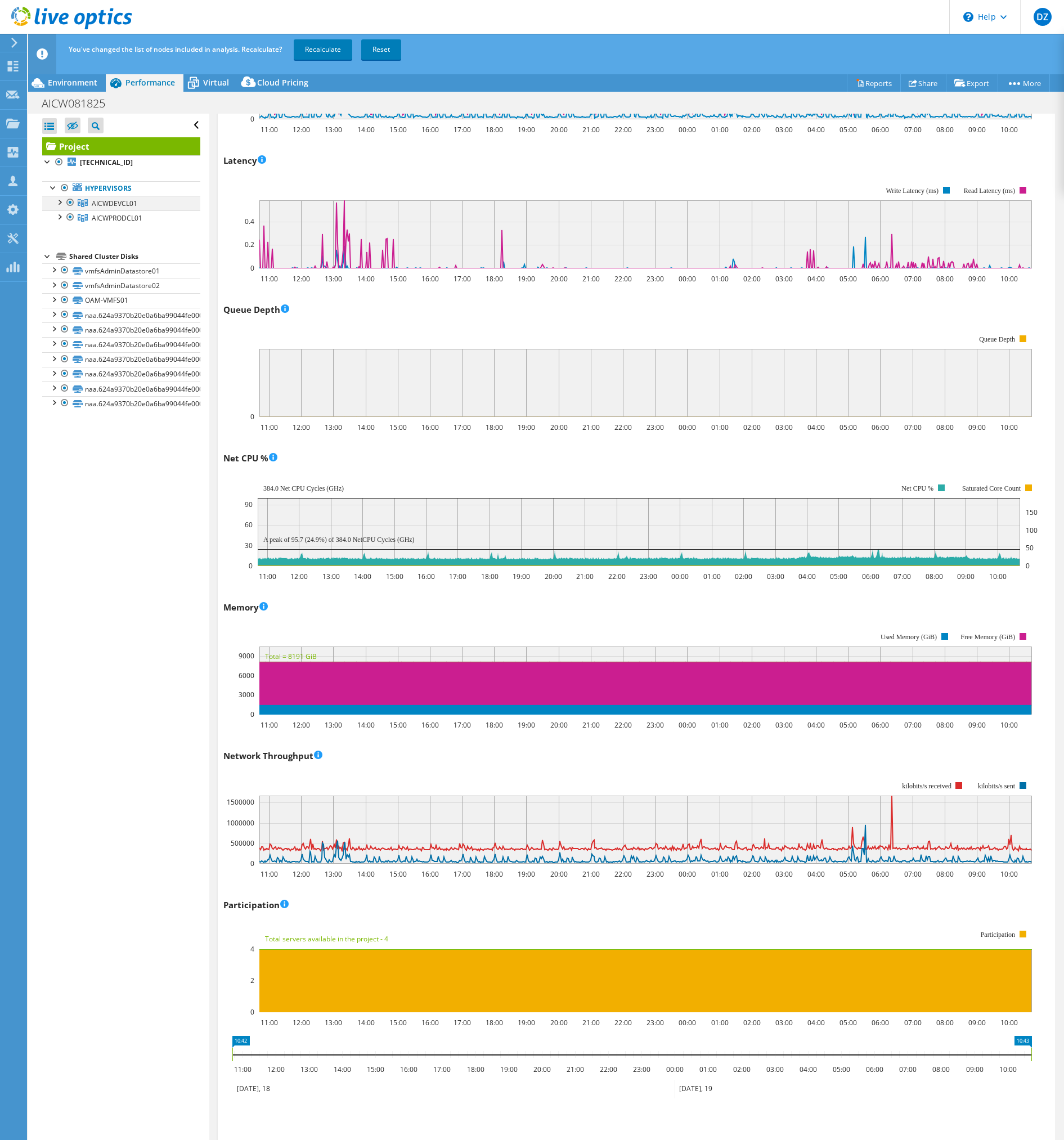
click at [70, 205] on div at bounding box center [70, 202] width 11 height 14
click at [338, 50] on link "Recalculate" at bounding box center [323, 49] width 59 height 20
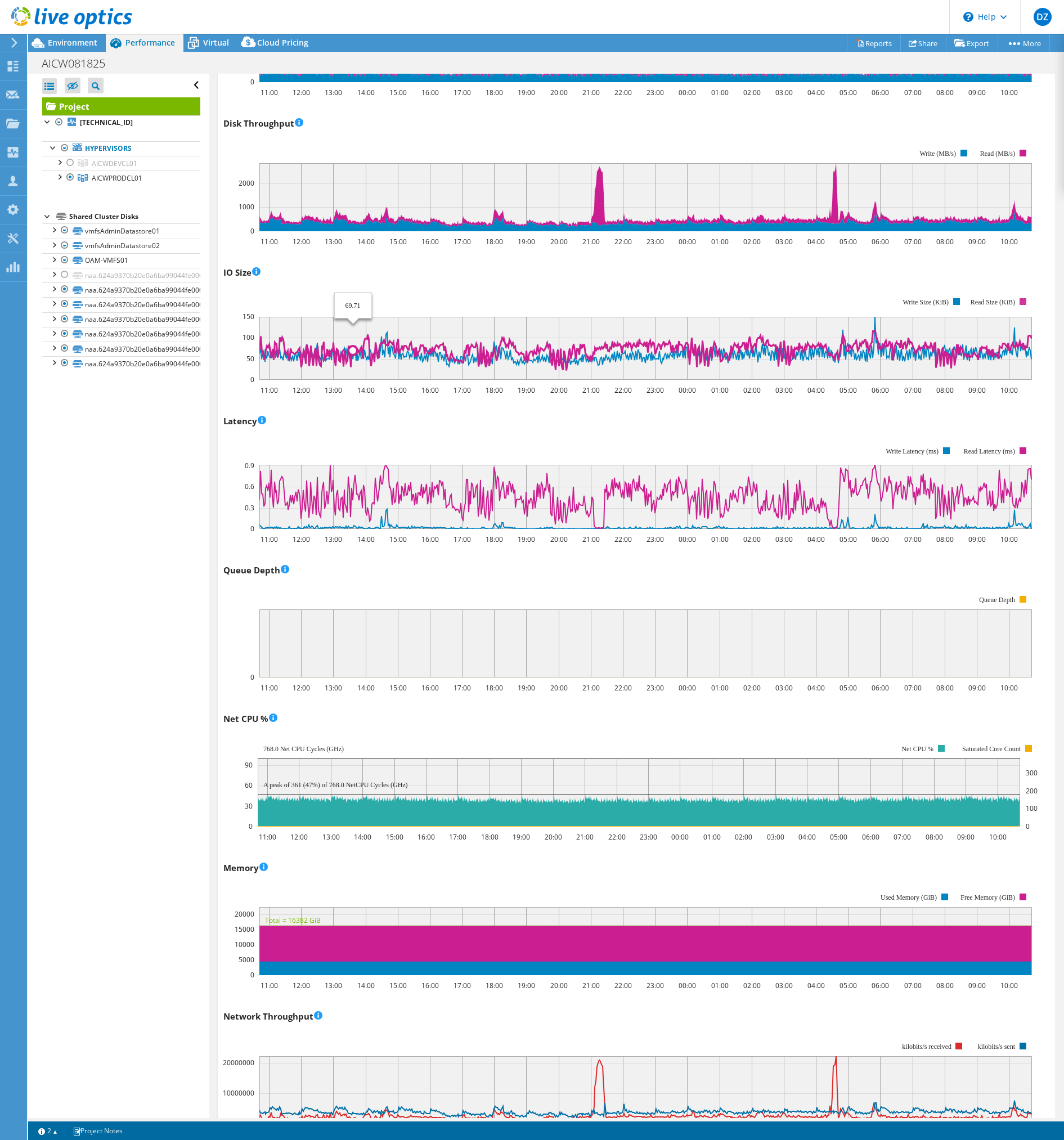
scroll to position [394, 0]
